Goal: Transaction & Acquisition: Purchase product/service

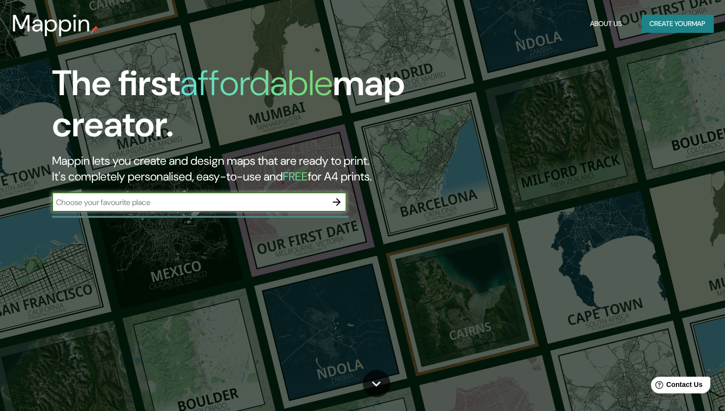
click at [222, 203] on input "text" at bounding box center [189, 202] width 275 height 11
paste input "Av 15 de Noviembre, y, [PERSON_NAME]"
type input "Av 15 de Noviembre, y, [PERSON_NAME]"
click at [340, 203] on icon "button" at bounding box center [337, 202] width 12 height 12
